Goal: Transaction & Acquisition: Purchase product/service

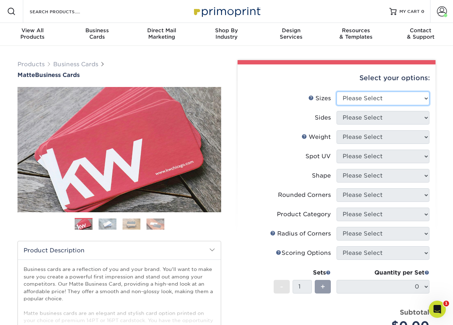
select select "2.00x3.50"
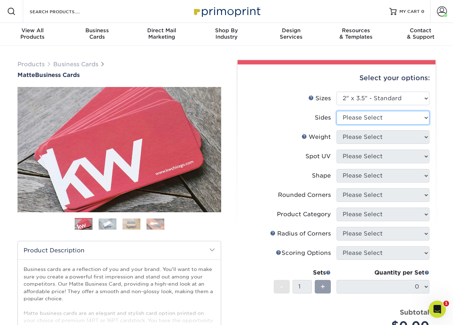
select select "13abbda7-1d64-4f25-8bb2-c179b224825d"
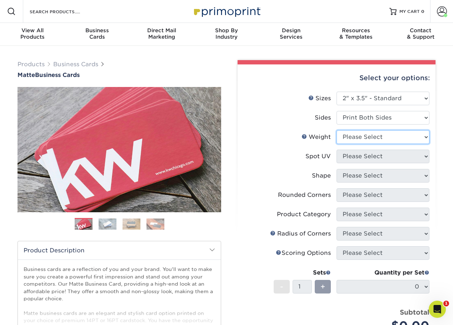
select select "14PT"
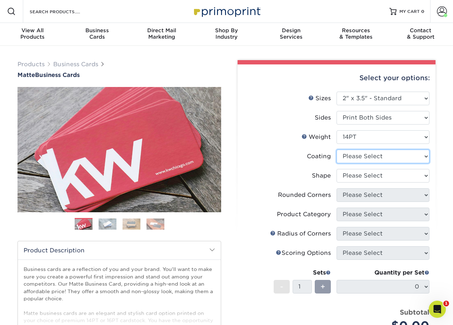
select select "121bb7b5-3b4d-429f-bd8d-bbf80e953313"
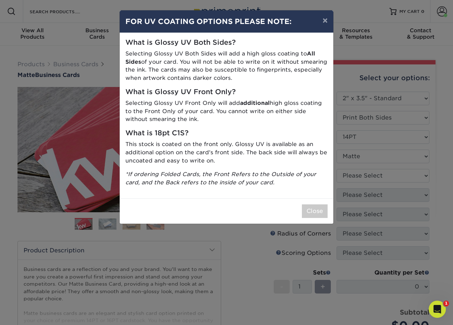
click at [368, 177] on div "× FOR UV COATING OPTIONS PLEASE NOTE: What is Glossy UV Both Sides? Selecting G…" at bounding box center [226, 162] width 453 height 325
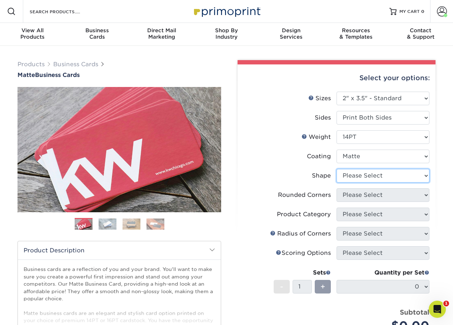
select select "standard"
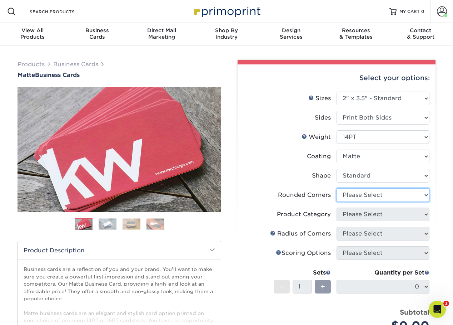
select select "7672df9e-0e0a-464d-8e1f-920c575e4da3"
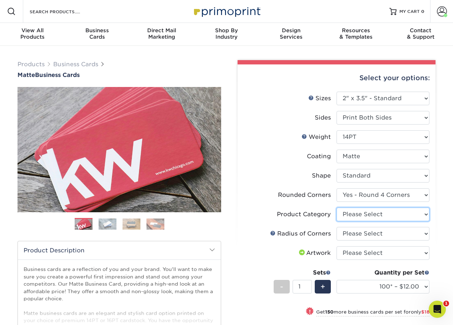
select select "3b5148f1-0588-4f88-a218-97bcfdce65c1"
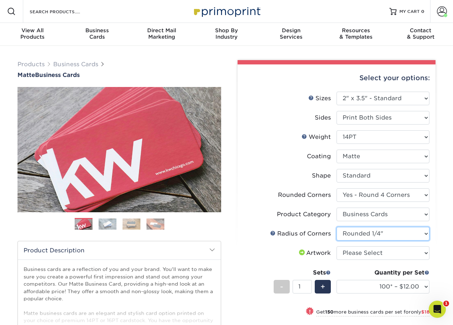
select select "589680c7-ee9a-431b-9d12-d7aeb1386a97"
select select "upload"
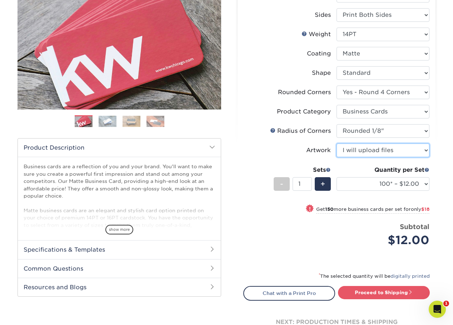
scroll to position [119, 0]
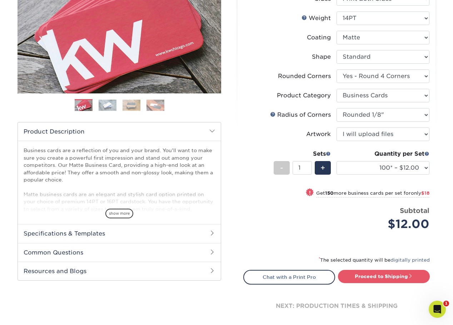
click at [182, 233] on h2 "Specifications & Templates" at bounding box center [119, 233] width 203 height 19
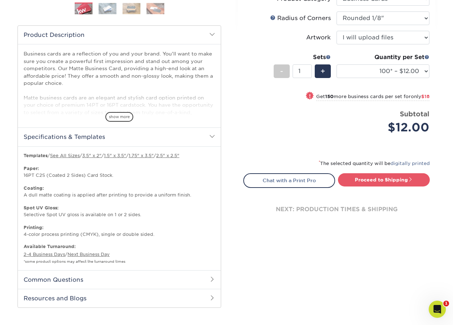
scroll to position [221, 0]
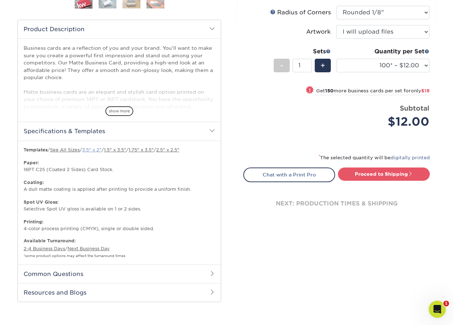
click at [97, 149] on link "3.5" x 2"" at bounding box center [91, 149] width 19 height 5
click at [290, 141] on form "Sizes Help Sizes Please Select 1.5" x 3.5" - Mini 1.75" x 3.5" - Mini 2" x 2" -…" at bounding box center [336, 8] width 187 height 274
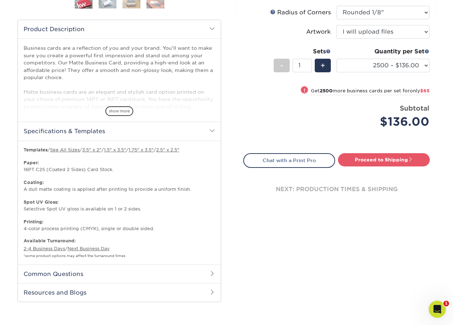
click at [264, 101] on div "! Get 2500 more business cards per set for only $65" at bounding box center [337, 94] width 186 height 17
click at [259, 102] on div "! Get 2500 more business cards per set for only $65" at bounding box center [337, 94] width 186 height 17
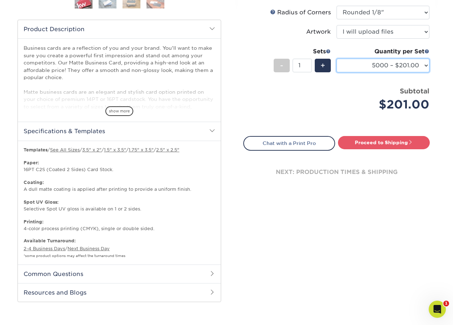
select select "2500 – $136.00"
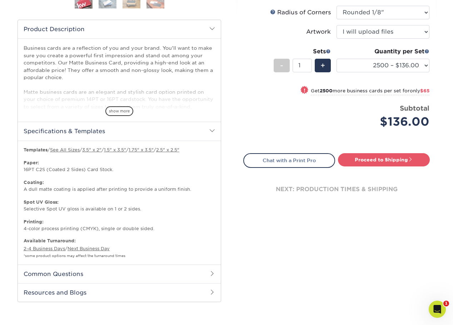
click at [353, 228] on div "Select your options: Sizes Help Sizes Please Select 1.5" x 3.5" - Mini -" at bounding box center [334, 74] width 215 height 471
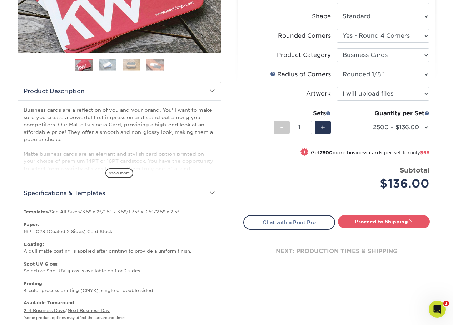
scroll to position [182, 0]
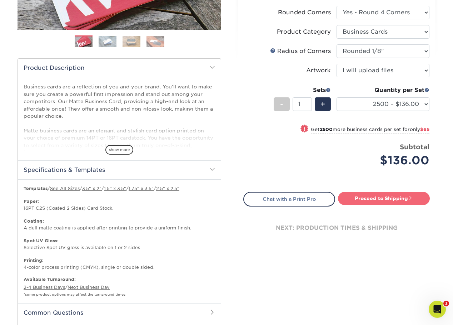
click at [402, 194] on link "Proceed to Shipping" at bounding box center [384, 198] width 92 height 13
type input "Set 1"
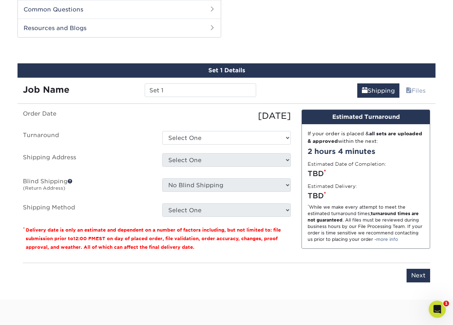
scroll to position [486, 0]
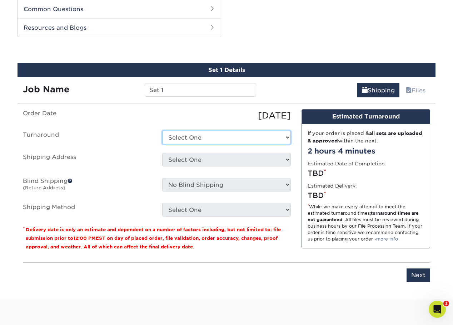
select select "e057cb18-b269-464f-94cc-d66f5cf5f7aa"
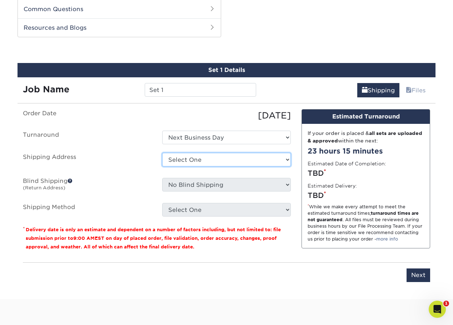
select select "281687"
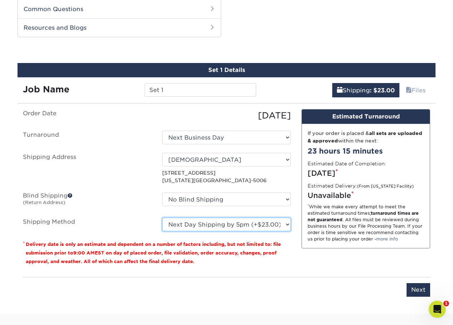
select select "01"
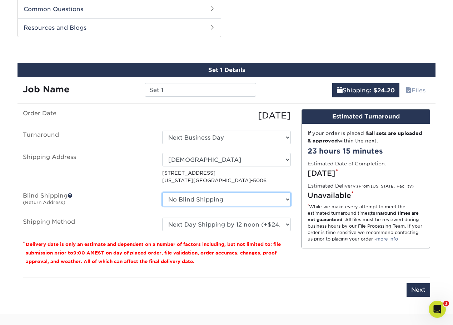
select select "281687"
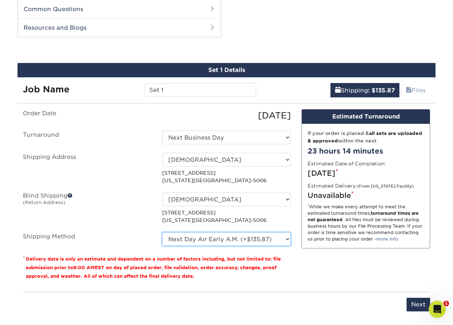
select select "01"
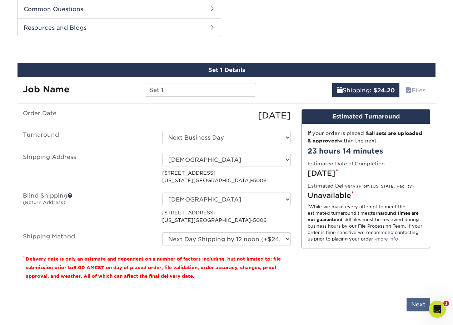
click at [415, 305] on input "Next" at bounding box center [419, 304] width 24 height 14
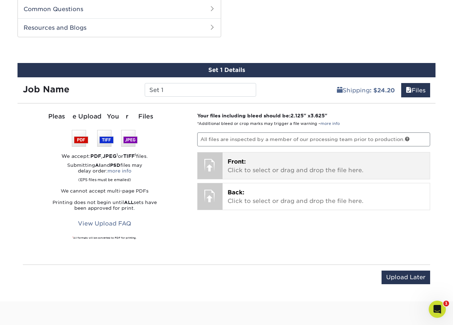
click at [223, 165] on div "Front: Click to select or drag and drop the file here. Choose file" at bounding box center [327, 165] width 208 height 26
click at [234, 164] on p "Front: Click to select or drag and drop the file here." at bounding box center [327, 165] width 198 height 17
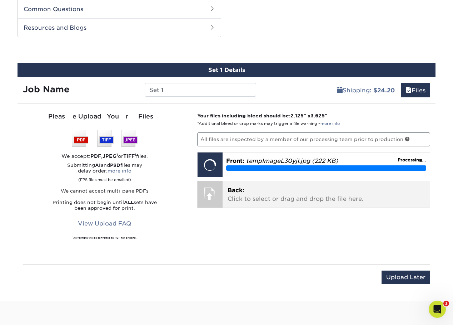
click at [270, 191] on p "Back: Click to select or drag and drop the file here." at bounding box center [327, 194] width 198 height 17
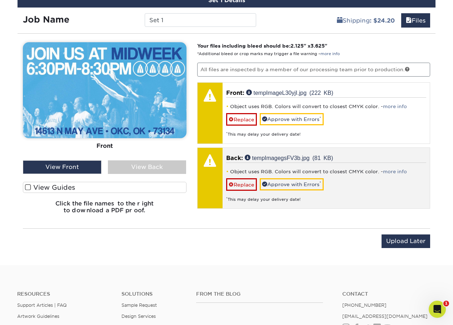
scroll to position [571, 0]
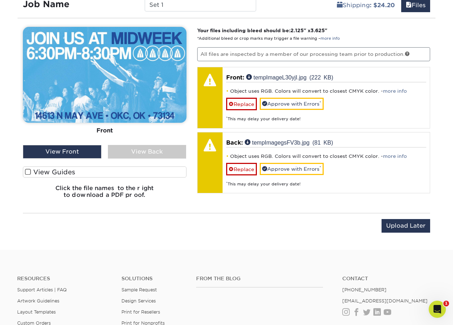
click at [59, 148] on div "View Front" at bounding box center [62, 152] width 79 height 14
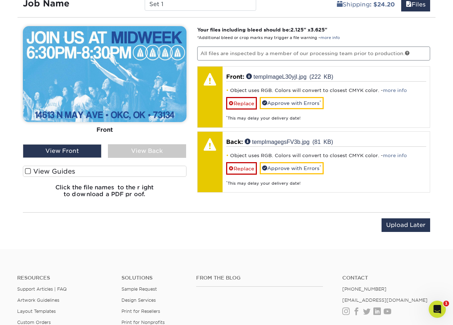
click at [146, 149] on div "View Back" at bounding box center [147, 151] width 79 height 14
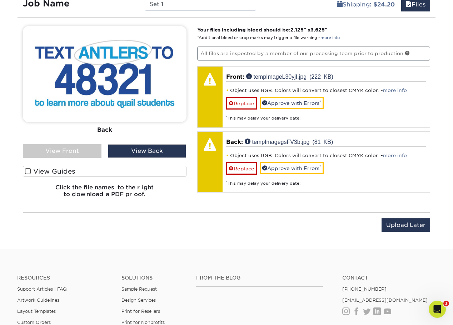
click at [65, 147] on div "View Front" at bounding box center [62, 151] width 79 height 14
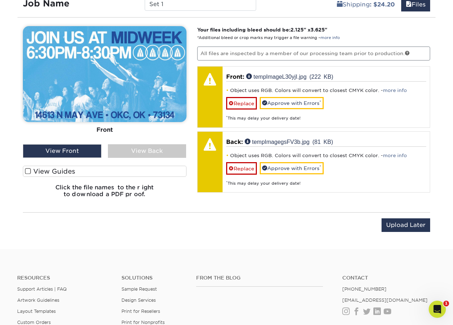
click at [151, 149] on div "View Back" at bounding box center [147, 151] width 79 height 14
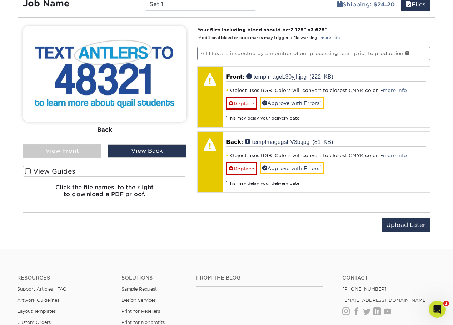
click at [81, 145] on div "View Front" at bounding box center [62, 151] width 79 height 14
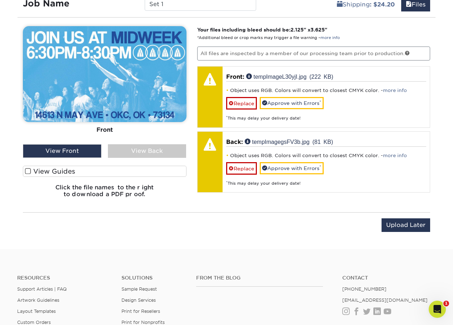
click at [28, 168] on span at bounding box center [28, 171] width 6 height 7
click at [0, 0] on input "View Guides" at bounding box center [0, 0] width 0 height 0
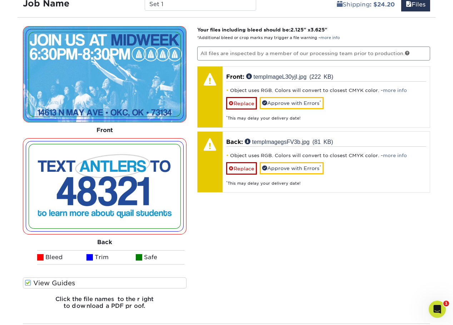
scroll to position [582, 0]
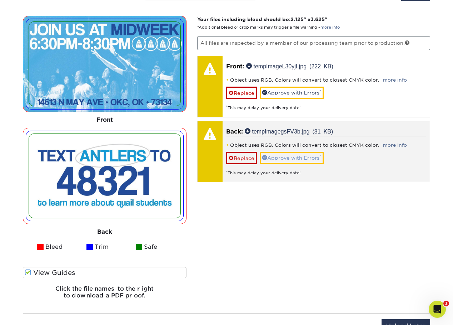
click at [282, 154] on link "Approve with Errors *" at bounding box center [292, 158] width 64 height 12
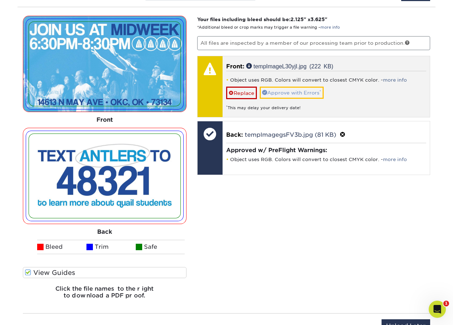
click at [296, 90] on link "Approve with Errors *" at bounding box center [292, 93] width 64 height 12
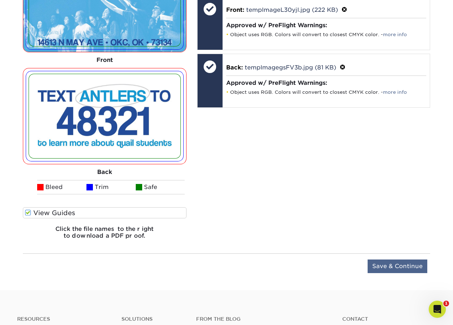
click at [408, 264] on input "Save & Continue" at bounding box center [398, 266] width 60 height 14
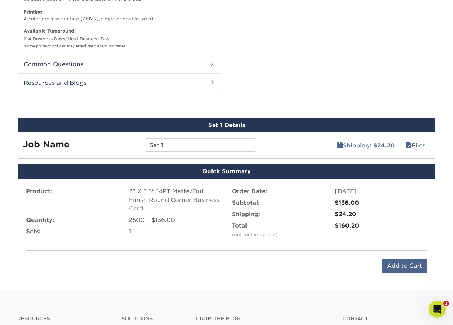
scroll to position [428, 0]
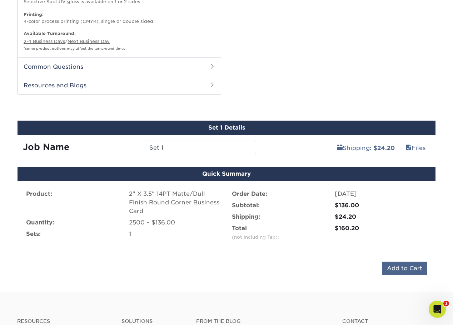
click at [402, 265] on input "Add to Cart" at bounding box center [405, 268] width 45 height 14
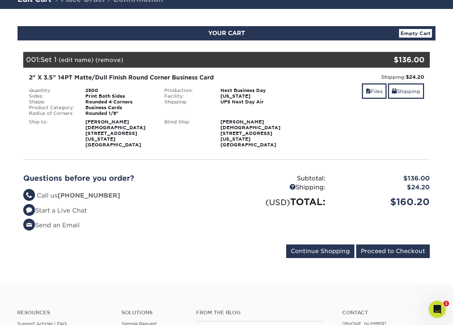
scroll to position [56, 0]
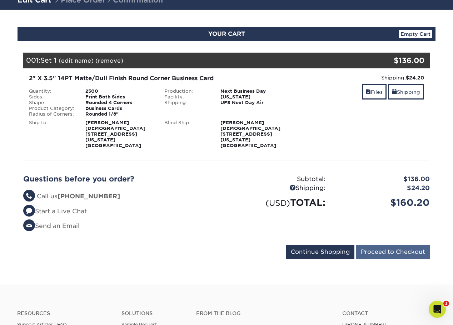
click at [390, 248] on input "Proceed to Checkout" at bounding box center [393, 252] width 74 height 14
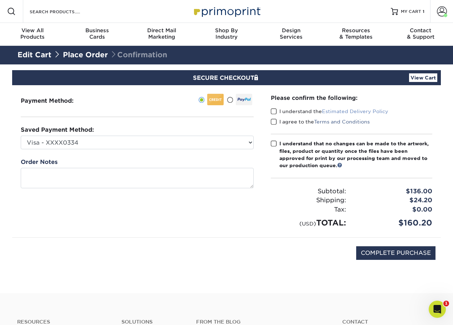
click at [356, 112] on link "Estimated Delivery Policy" at bounding box center [355, 111] width 67 height 6
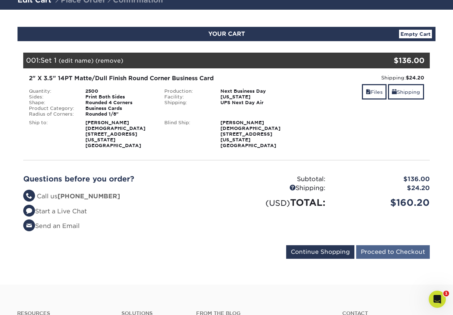
click at [379, 248] on input "Proceed to Checkout" at bounding box center [393, 252] width 74 height 14
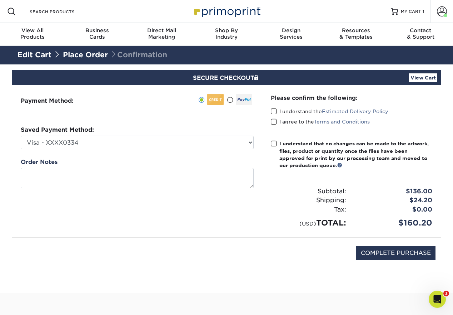
click at [274, 141] on span at bounding box center [274, 143] width 6 height 7
click at [0, 0] on input "I understand that no changes can be made to the artwork, files, product or quan…" at bounding box center [0, 0] width 0 height 0
drag, startPoint x: 273, startPoint y: 119, endPoint x: 274, endPoint y: 112, distance: 7.2
click at [274, 119] on span at bounding box center [274, 121] width 6 height 7
click at [0, 0] on input "I agree to the Terms and Conditions" at bounding box center [0, 0] width 0 height 0
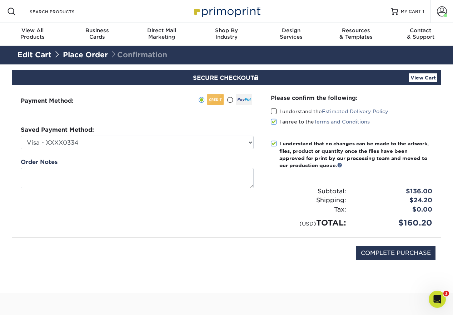
click at [274, 109] on span at bounding box center [274, 111] width 6 height 7
click at [0, 0] on input "I understand the Estimated Delivery Policy" at bounding box center [0, 0] width 0 height 0
click at [386, 252] on input "COMPLETE PURCHASE" at bounding box center [395, 253] width 79 height 14
type input "PROCESSING, PLEASE WAIT..."
